Goal: Task Accomplishment & Management: Use online tool/utility

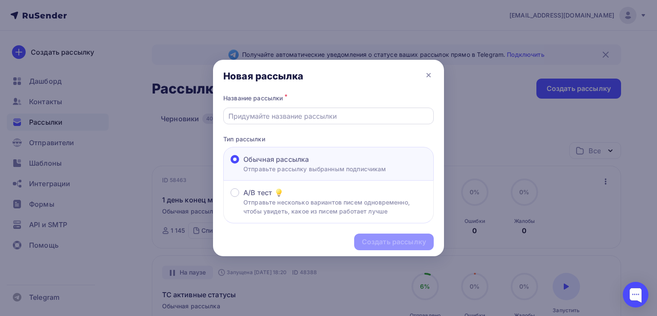
click at [308, 115] on input "text" at bounding box center [328, 116] width 201 height 10
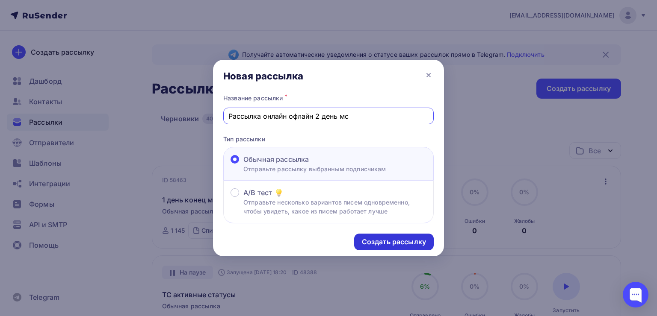
type input "Рассылка онлайн офлайн 2 день мс"
click at [375, 237] on div "Создать рассылку" at bounding box center [394, 242] width 64 height 10
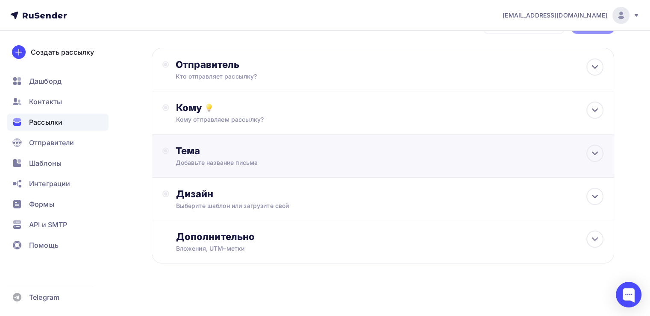
scroll to position [33, 0]
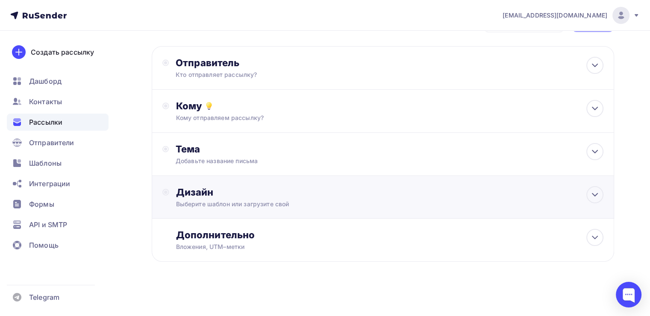
click at [251, 200] on div "Выберите шаблон или загрузите свой" at bounding box center [368, 204] width 385 height 9
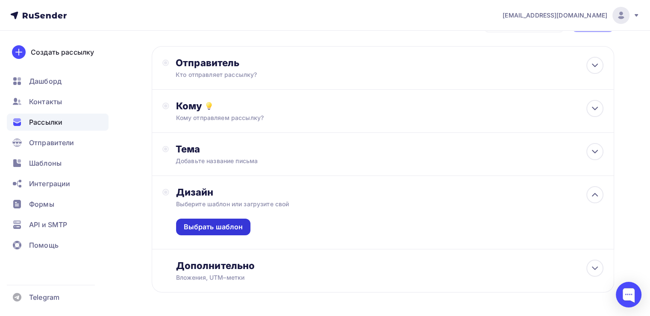
click at [231, 229] on div "Выбрать шаблон" at bounding box center [213, 227] width 59 height 10
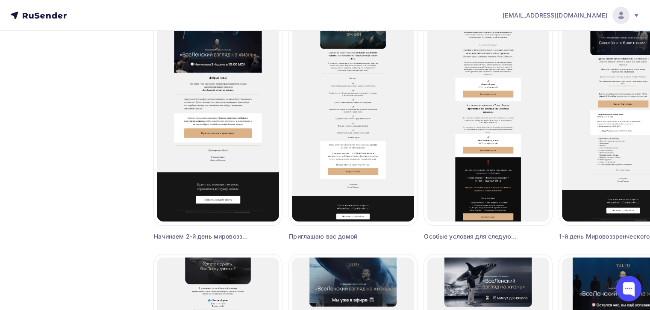
scroll to position [342, 0]
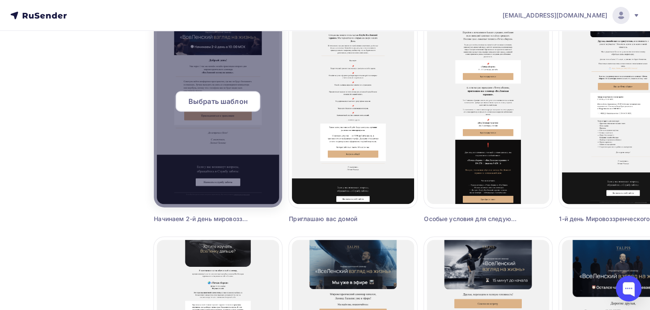
click at [229, 108] on div "Выбрать шаблон" at bounding box center [218, 101] width 85 height 21
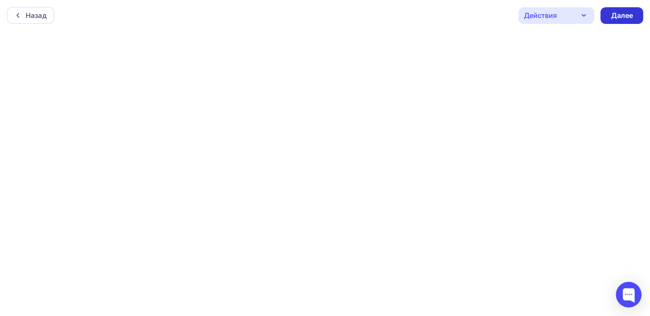
click at [615, 18] on div "Далее" at bounding box center [622, 16] width 22 height 10
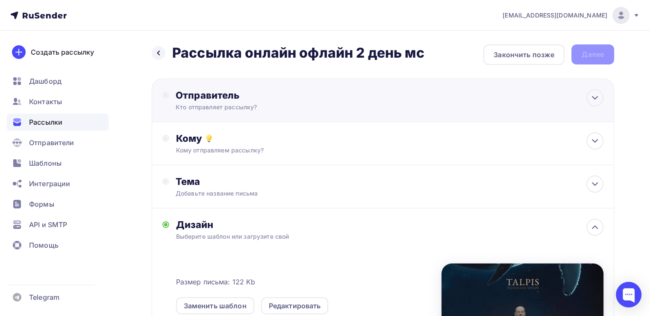
click at [239, 103] on div "Кто отправляет рассылку?" at bounding box center [259, 107] width 167 height 9
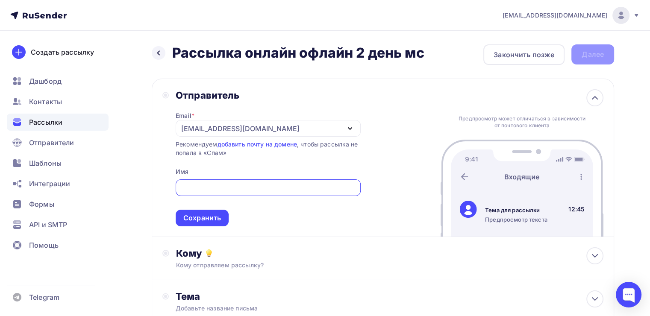
click at [187, 135] on div "[EMAIL_ADDRESS][DOMAIN_NAME]" at bounding box center [268, 128] width 185 height 17
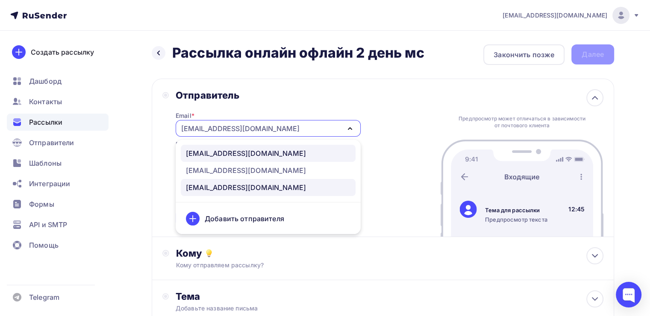
click at [195, 152] on div "[EMAIL_ADDRESS][DOMAIN_NAME]" at bounding box center [246, 153] width 120 height 10
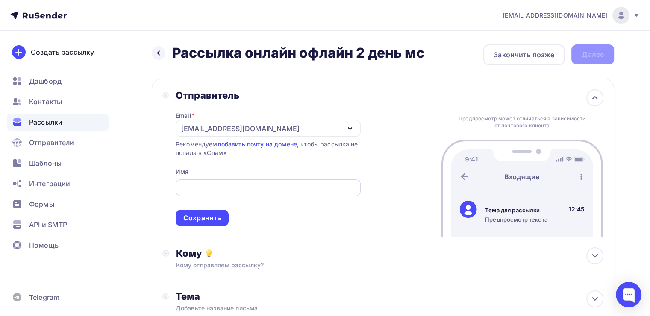
click at [201, 190] on input "text" at bounding box center [267, 188] width 175 height 10
type input "[PERSON_NAME]"
click at [192, 214] on div "Сохранить" at bounding box center [202, 218] width 38 height 10
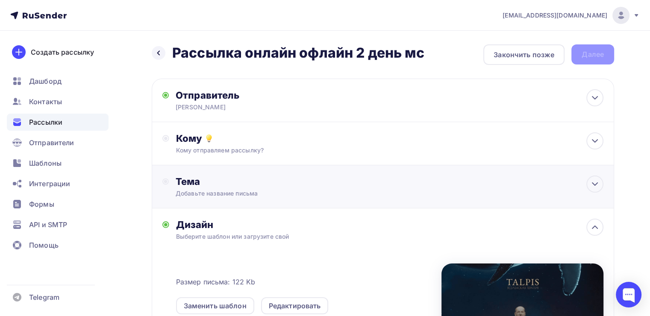
click at [207, 166] on div "Тема Добавьте название письма Тема * Рекомендуем использовать не более 150 симв…" at bounding box center [383, 187] width 463 height 43
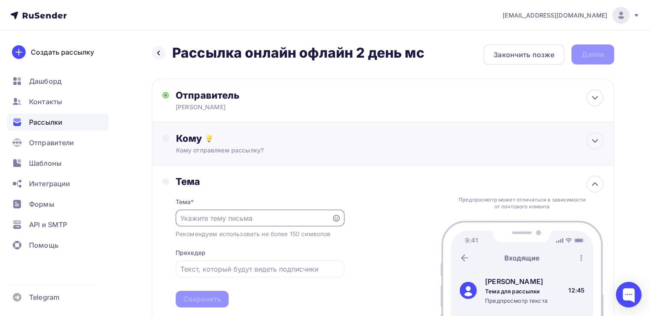
click at [209, 159] on div "Кому Кому отправляем рассылку? Списки получателей Выберите список Все списки id…" at bounding box center [383, 143] width 463 height 43
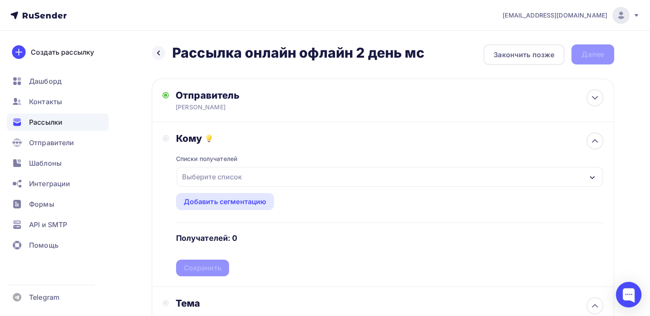
click at [228, 182] on div "Выберите список" at bounding box center [212, 176] width 67 height 15
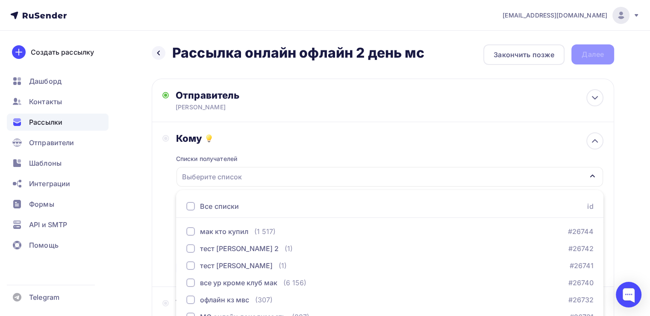
scroll to position [95, 0]
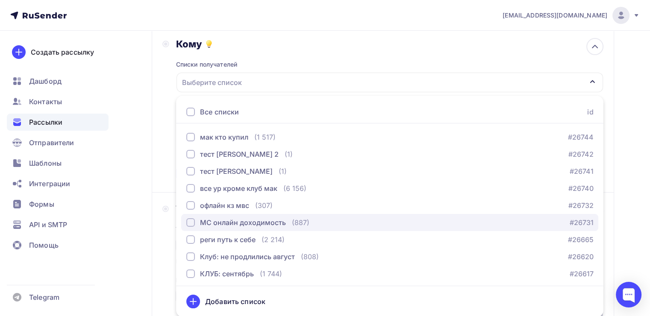
click at [187, 221] on div "button" at bounding box center [190, 223] width 9 height 9
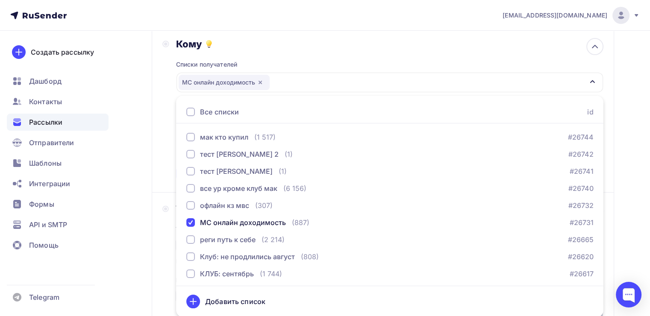
click at [121, 180] on div "Назад Рассылка онлайн офлайн 2 день мс Рассылка онлайн офлайн 2 день мс Закончи…" at bounding box center [325, 284] width 650 height 697
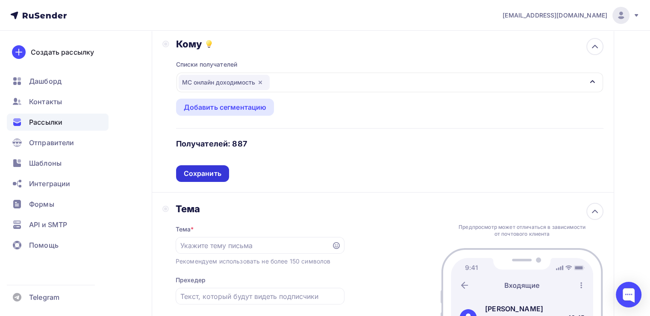
click at [201, 176] on div "Сохранить" at bounding box center [203, 174] width 38 height 10
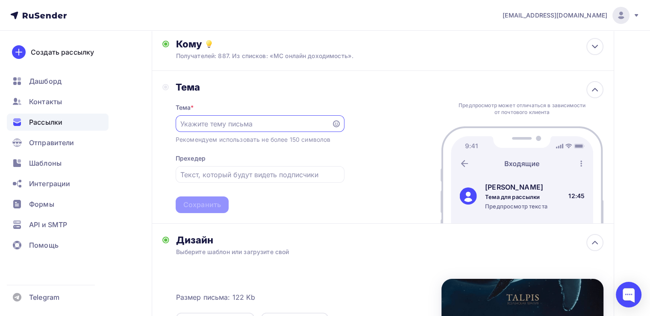
click at [209, 127] on input "text" at bounding box center [253, 124] width 146 height 10
paste input "Начинаем 2 день мировоззренческого семинара!"
type input "Начинаем 2 день мировоззренческого семинара!"
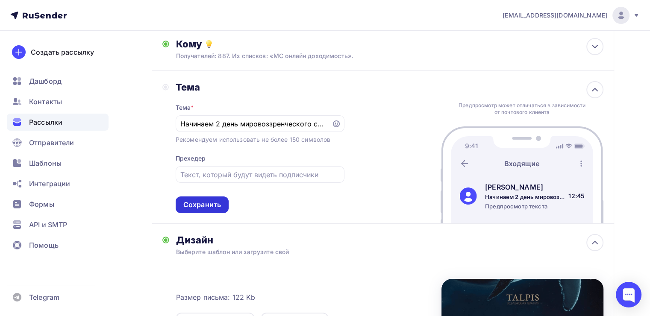
click at [201, 204] on div "Сохранить" at bounding box center [202, 205] width 38 height 10
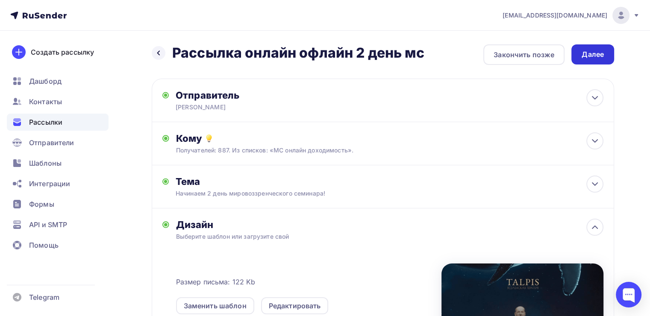
click at [577, 51] on div "Далее" at bounding box center [593, 54] width 43 height 20
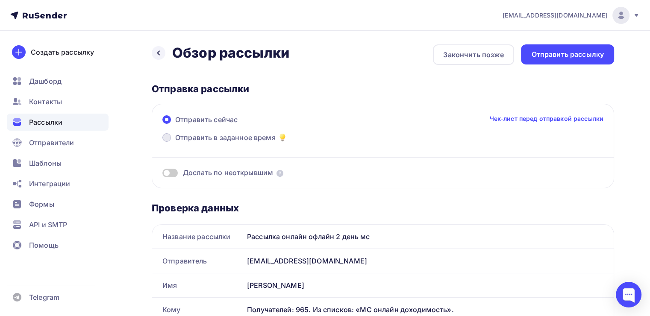
click at [164, 141] on label "Отправить в заданное время" at bounding box center [225, 139] width 125 height 12
click at [175, 143] on input "Отправить в заданное время" at bounding box center [175, 143] width 0 height 0
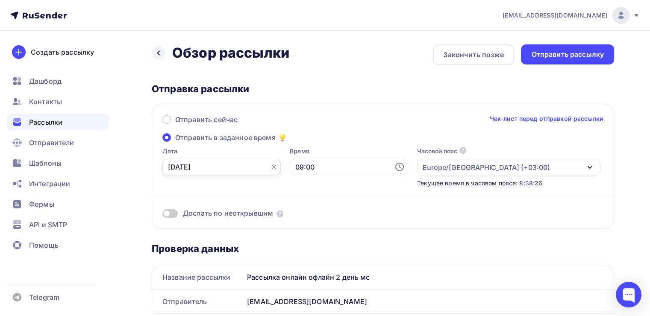
click at [239, 168] on input "[DATE]" at bounding box center [222, 167] width 118 height 16
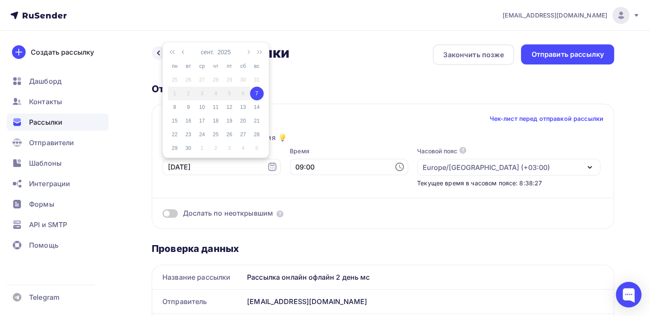
click at [258, 95] on div "7" at bounding box center [257, 94] width 14 height 8
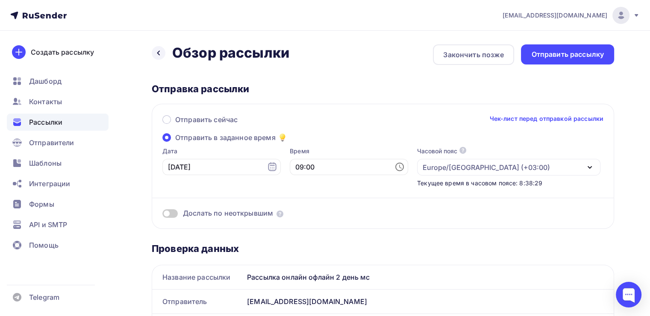
click at [395, 166] on icon at bounding box center [400, 167] width 10 height 10
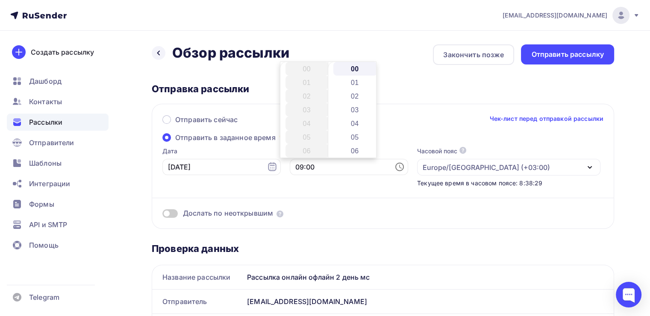
scroll to position [123, 0]
click at [314, 71] on li "09" at bounding box center [308, 69] width 44 height 14
click at [363, 199] on div "Дослать по неоткрывшим" at bounding box center [383, 203] width 441 height 31
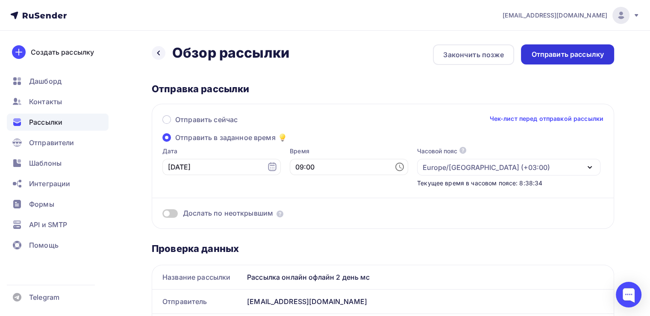
click at [555, 58] on div "Отправить рассылку" at bounding box center [568, 55] width 73 height 10
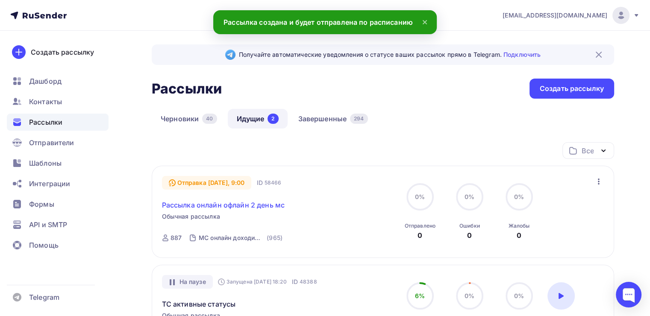
click at [237, 205] on link "Рассылка онлайн офлайн 2 день мс" at bounding box center [223, 205] width 123 height 10
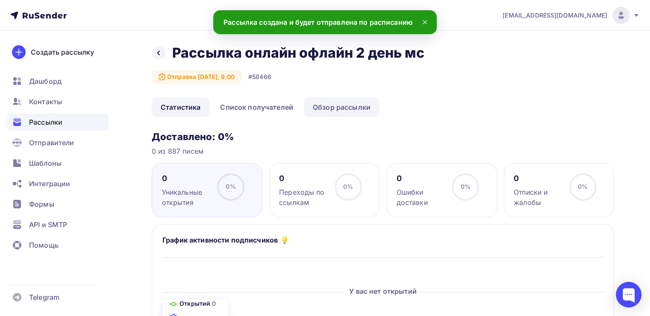
click at [331, 109] on link "Обзор рассылки" at bounding box center [342, 108] width 76 height 20
